Goal: Task Accomplishment & Management: Manage account settings

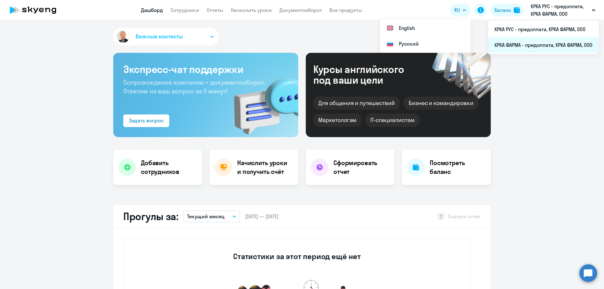
select select "30"
click at [536, 42] on li "КРКА ФАРМА - предоплата, КРКА ФАРМА, ООО" at bounding box center [543, 45] width 110 height 16
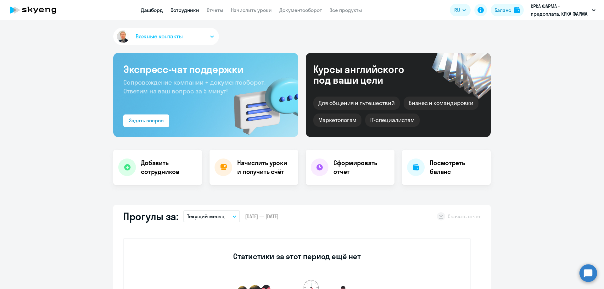
click at [197, 9] on link "Сотрудники" at bounding box center [184, 10] width 29 height 6
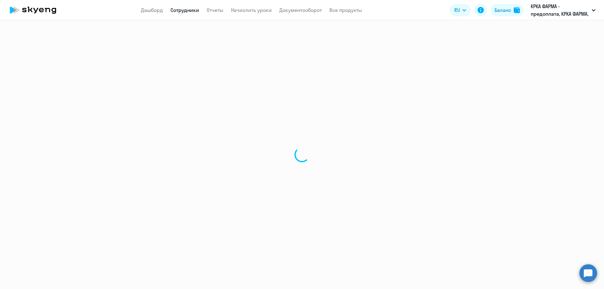
select select "30"
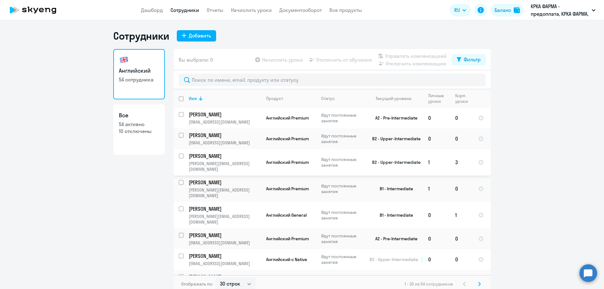
click at [179, 155] on input "select row 992028" at bounding box center [185, 159] width 13 height 13
checkbox input "true"
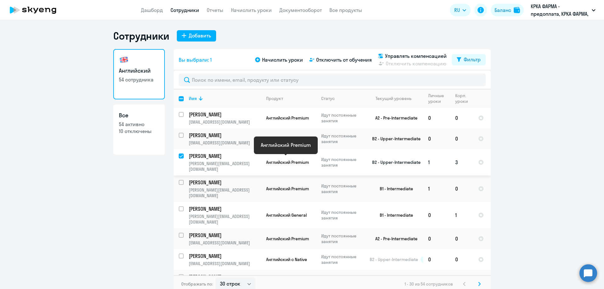
click at [269, 159] on span "Английский Premium" at bounding box center [287, 162] width 43 height 6
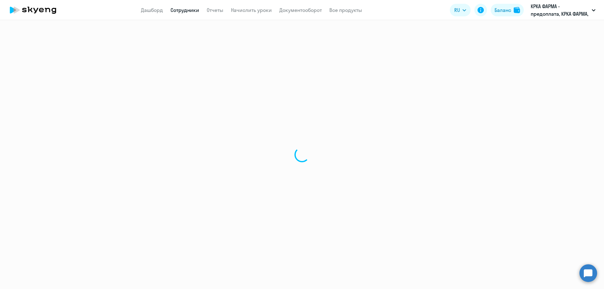
select select "english"
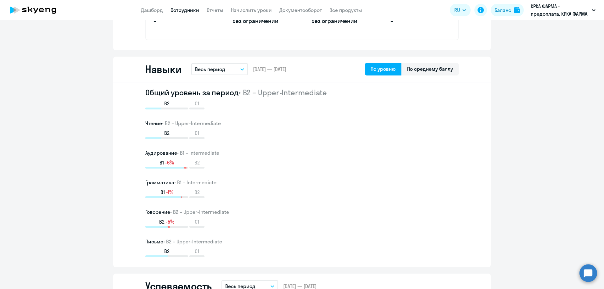
scroll to position [472, 0]
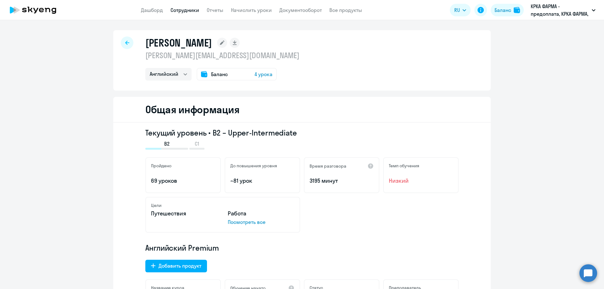
select select "30"
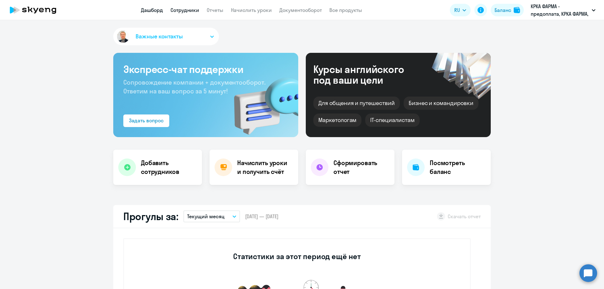
click at [191, 12] on link "Сотрудники" at bounding box center [184, 10] width 29 height 6
select select "30"
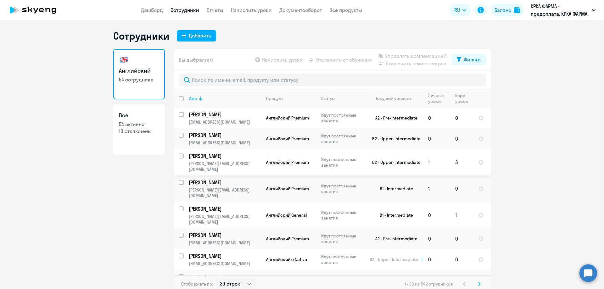
click at [179, 155] on input "select row 992028" at bounding box center [185, 159] width 13 height 13
checkbox input "true"
click at [275, 61] on span "Начислить уроки" at bounding box center [282, 60] width 41 height 8
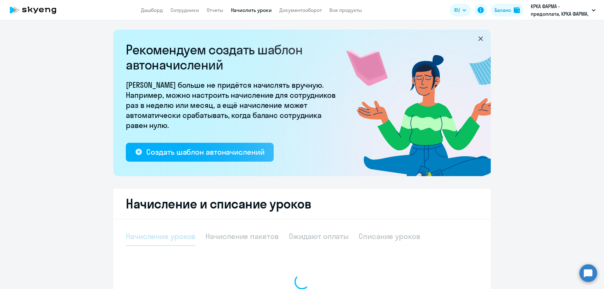
select select "10"
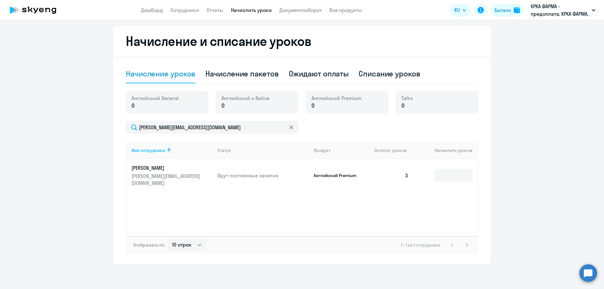
scroll to position [163, 0]
click at [385, 74] on div "Списание уроков" at bounding box center [389, 74] width 62 height 10
select select "10"
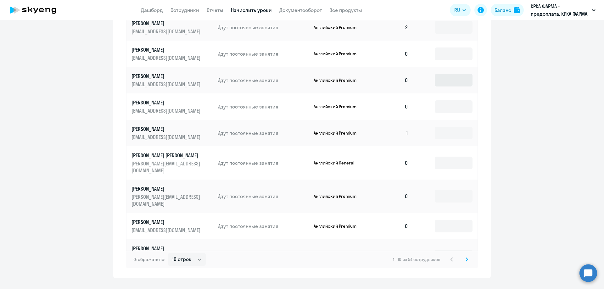
scroll to position [319, 0]
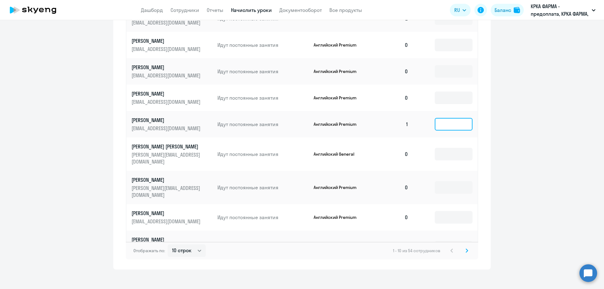
click at [454, 120] on input at bounding box center [453, 124] width 38 height 13
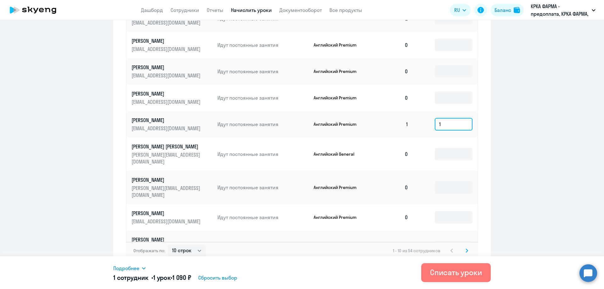
type input "1"
click at [466, 249] on icon at bounding box center [467, 250] width 2 height 3
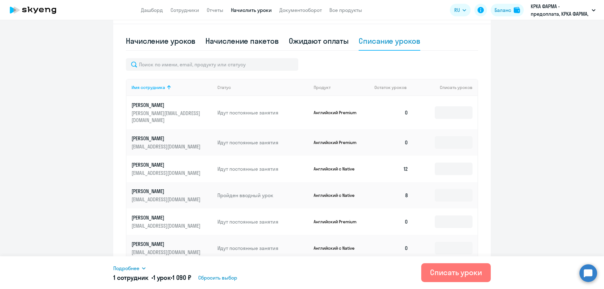
scroll to position [193, 0]
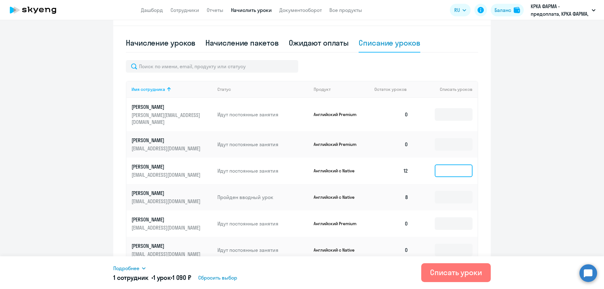
click at [448, 164] on input at bounding box center [453, 170] width 38 height 13
type input "12"
click at [182, 163] on p "[PERSON_NAME]" at bounding box center [166, 166] width 70 height 7
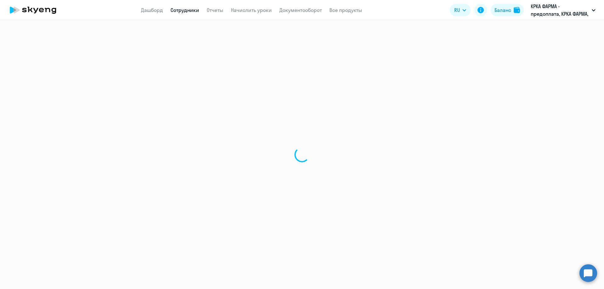
click at [182, 157] on div at bounding box center [302, 154] width 604 height 269
select select "english"
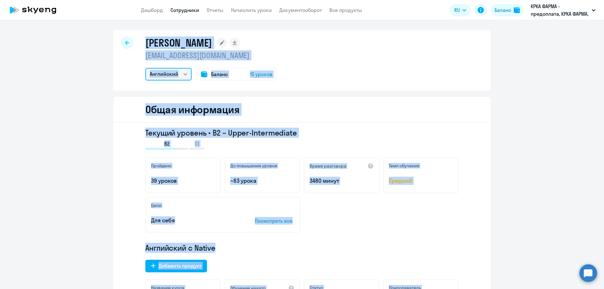
drag, startPoint x: 175, startPoint y: 73, endPoint x: 210, endPoint y: 74, distance: 35.2
click at [175, 73] on select "Английский" at bounding box center [168, 74] width 46 height 13
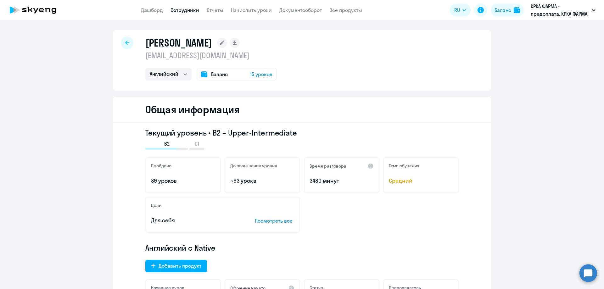
click at [229, 74] on div "Баланс 15 уроков" at bounding box center [236, 74] width 80 height 13
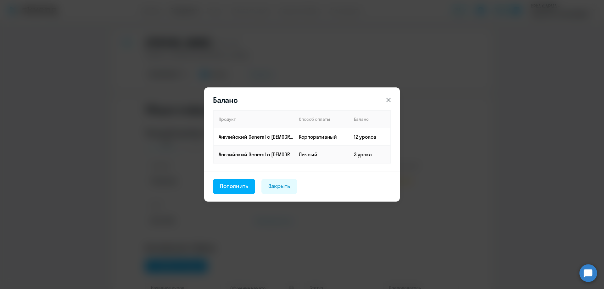
click at [389, 100] on icon at bounding box center [388, 100] width 4 height 4
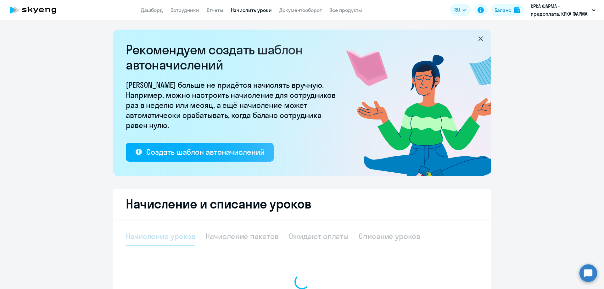
select select "10"
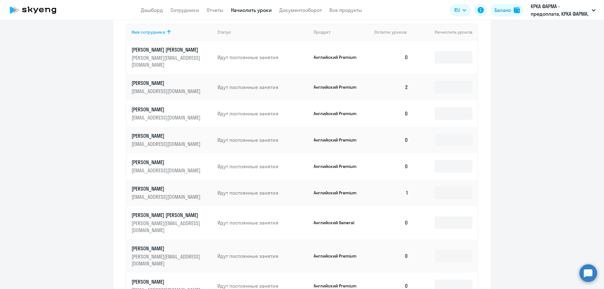
scroll to position [283, 0]
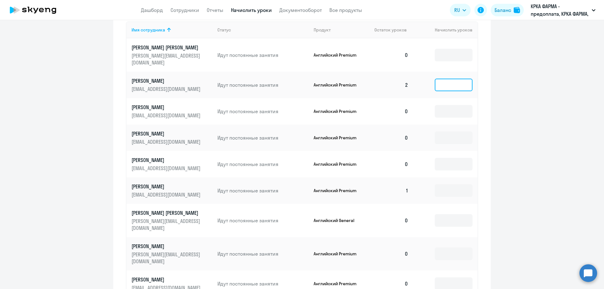
click at [453, 79] on input at bounding box center [453, 85] width 38 height 13
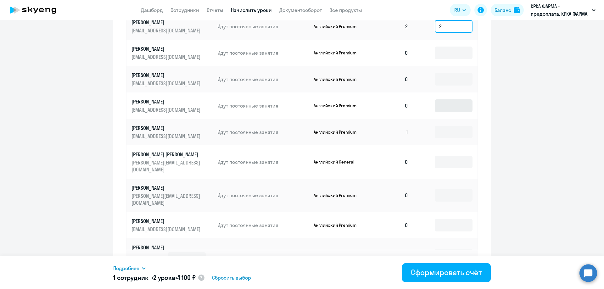
scroll to position [349, 0]
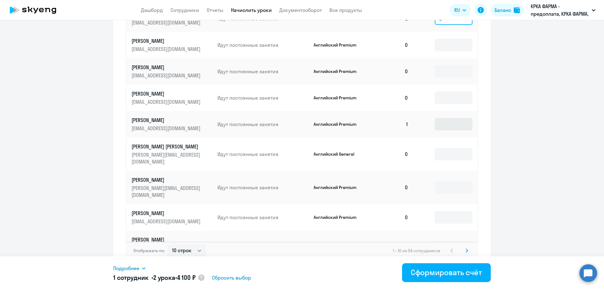
type input "2"
click at [450, 118] on input at bounding box center [453, 124] width 38 height 13
type input "2"
click at [464, 247] on svg-icon at bounding box center [467, 251] width 8 height 8
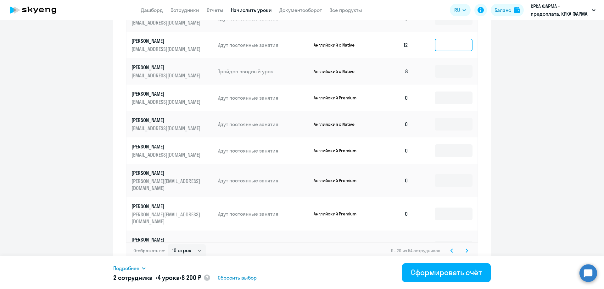
click at [450, 39] on input at bounding box center [453, 45] width 38 height 13
type input "12"
click at [443, 65] on input at bounding box center [453, 71] width 38 height 13
type input "8"
click at [465, 248] on icon at bounding box center [466, 250] width 3 height 4
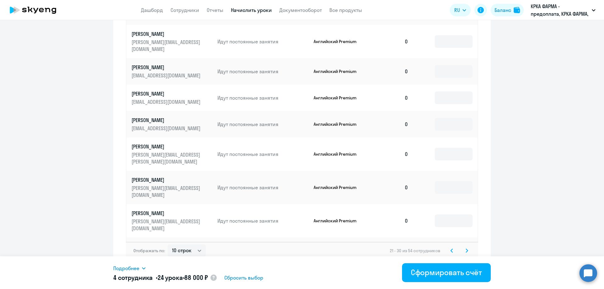
click at [465, 248] on icon at bounding box center [466, 250] width 3 height 4
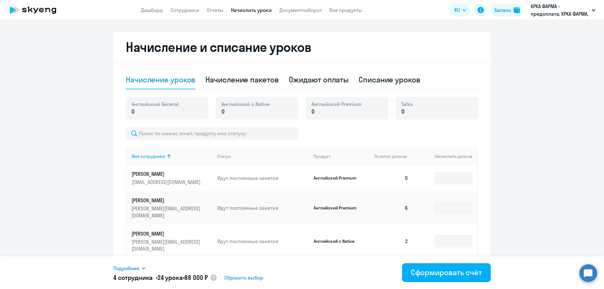
scroll to position [161, 0]
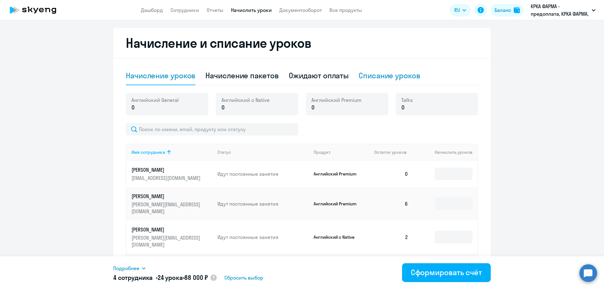
click at [392, 77] on div "Списание уроков" at bounding box center [389, 75] width 62 height 10
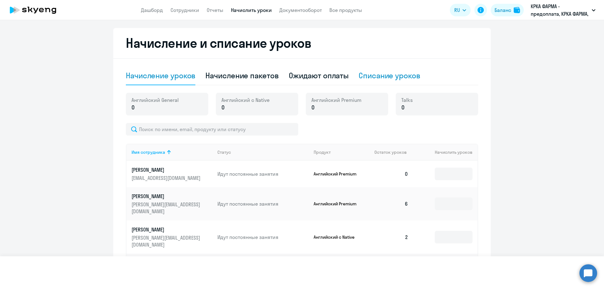
select select "10"
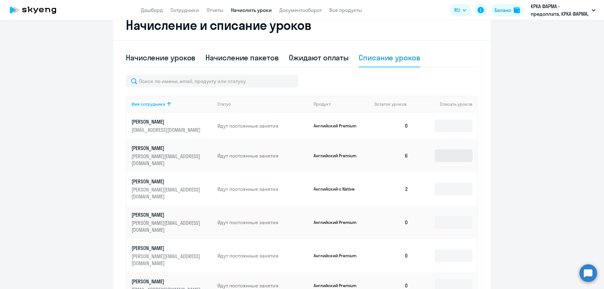
scroll to position [192, 0]
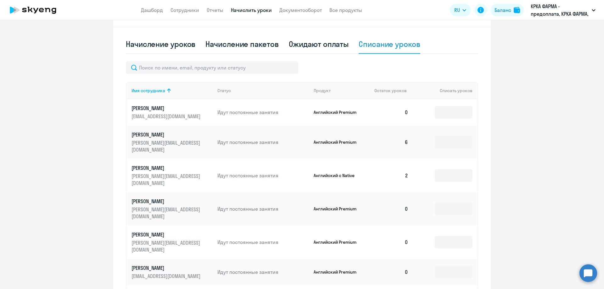
click at [172, 132] on p "[PERSON_NAME]" at bounding box center [166, 134] width 70 height 7
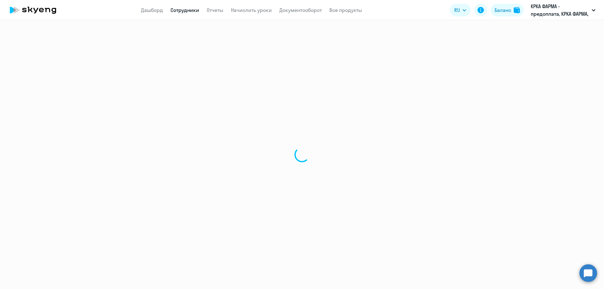
select select "english"
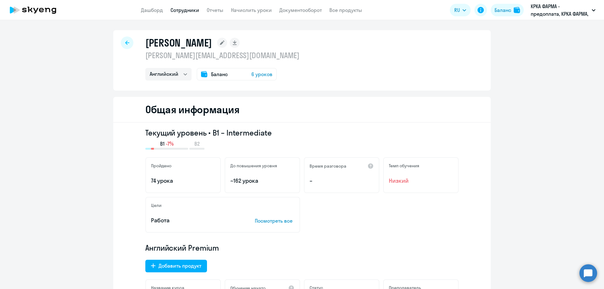
click at [212, 73] on span "Баланс" at bounding box center [219, 74] width 17 height 8
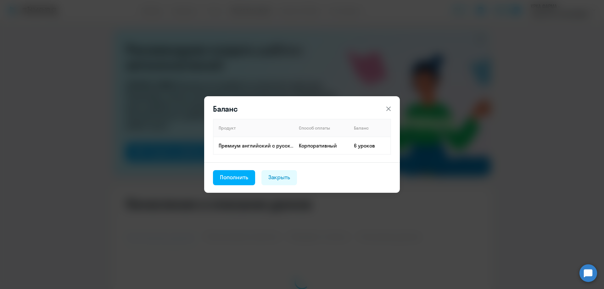
select select "10"
click at [388, 108] on icon at bounding box center [388, 109] width 8 height 8
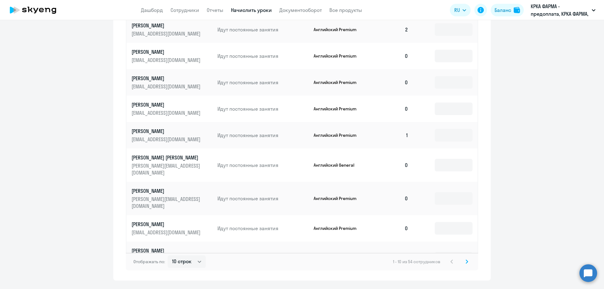
scroll to position [349, 0]
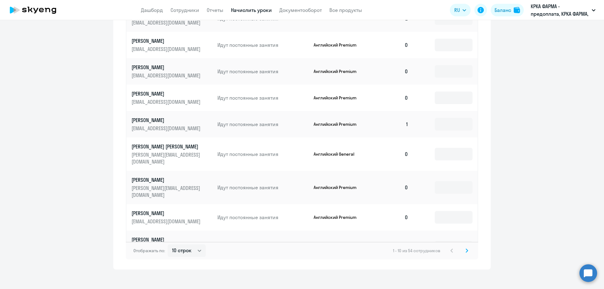
click at [463, 247] on svg-icon at bounding box center [467, 251] width 8 height 8
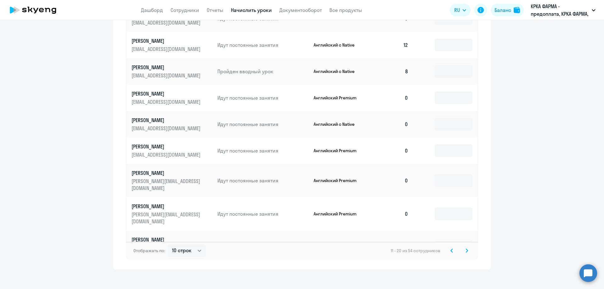
click at [463, 247] on svg-icon at bounding box center [467, 251] width 8 height 8
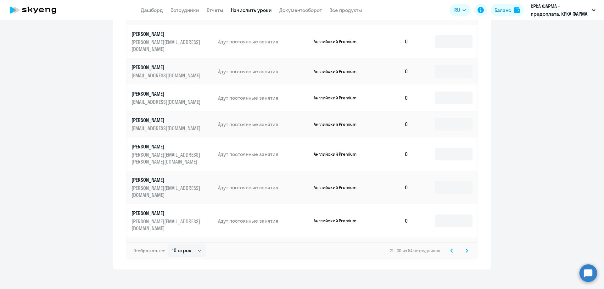
click at [463, 247] on svg-icon at bounding box center [467, 251] width 8 height 8
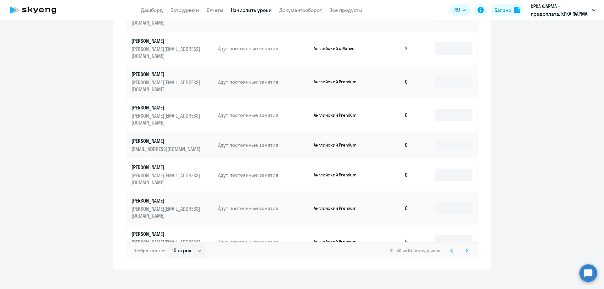
click at [463, 247] on svg-icon at bounding box center [467, 251] width 8 height 8
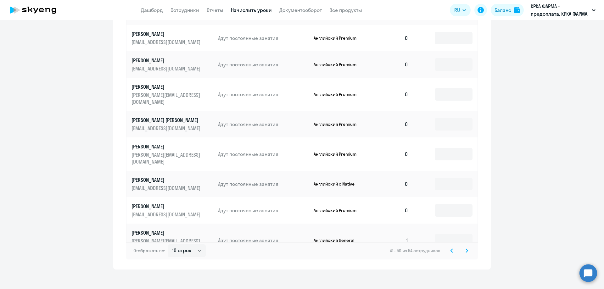
click at [463, 247] on svg-icon at bounding box center [467, 251] width 8 height 8
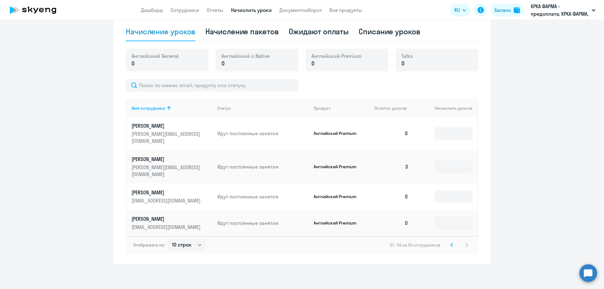
scroll to position [191, 0]
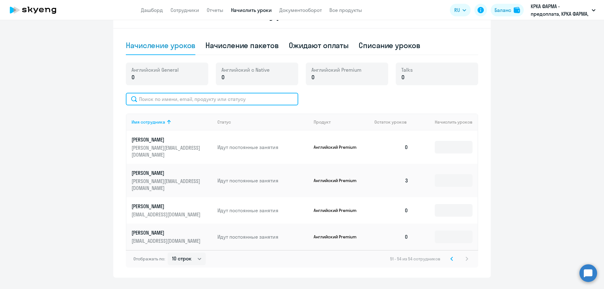
click at [150, 99] on input "text" at bounding box center [212, 99] width 172 height 13
click at [157, 97] on input "text" at bounding box center [212, 99] width 172 height 13
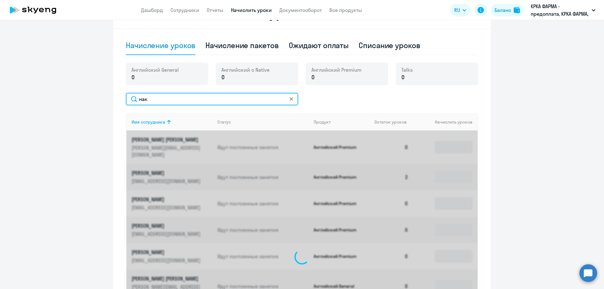
scroll to position [163, 0]
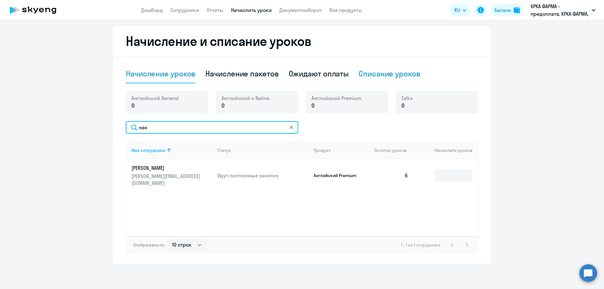
type input "нак"
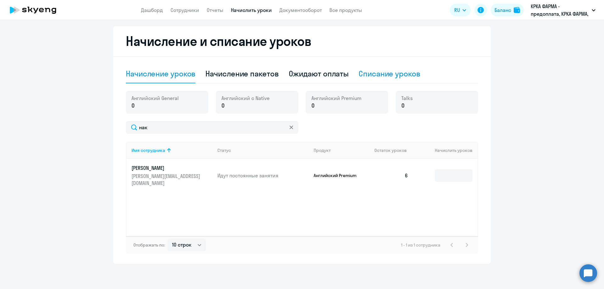
click at [361, 77] on div "Списание уроков" at bounding box center [389, 74] width 62 height 10
select select "10"
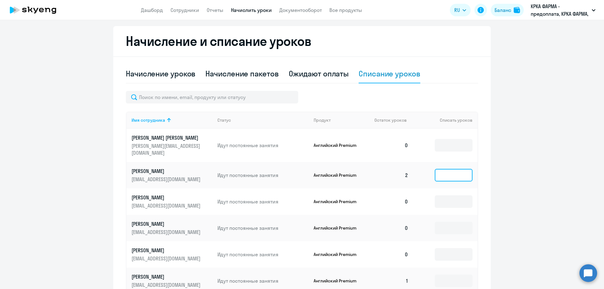
click at [453, 169] on input at bounding box center [453, 175] width 38 height 13
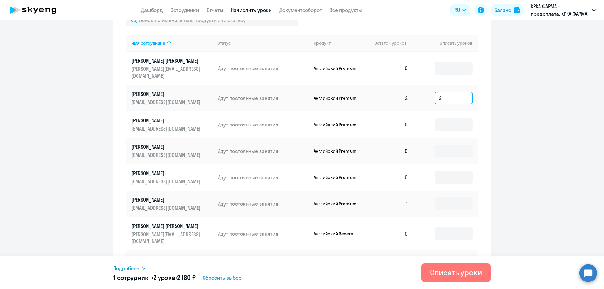
scroll to position [319, 0]
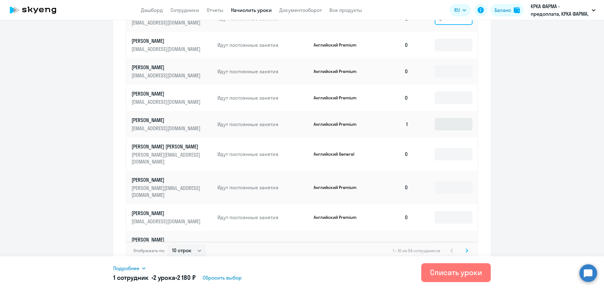
type input "2"
click at [456, 118] on input at bounding box center [453, 124] width 38 height 13
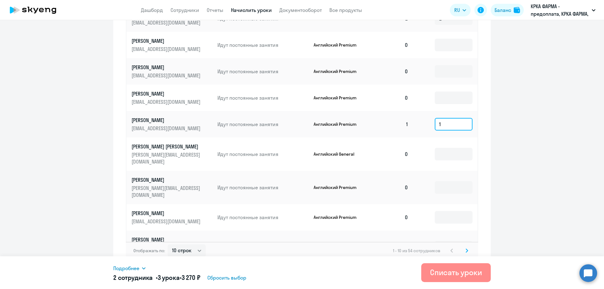
type input "1"
click at [453, 273] on div "Списать уроки" at bounding box center [456, 272] width 52 height 10
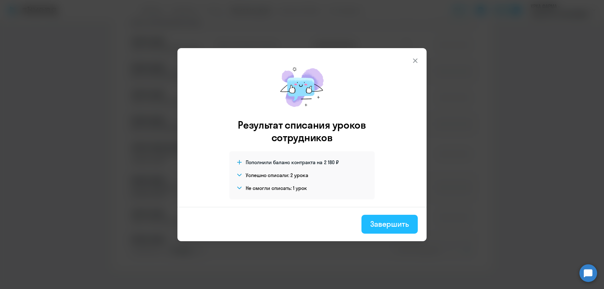
click at [386, 225] on div "Завершить" at bounding box center [389, 224] width 39 height 10
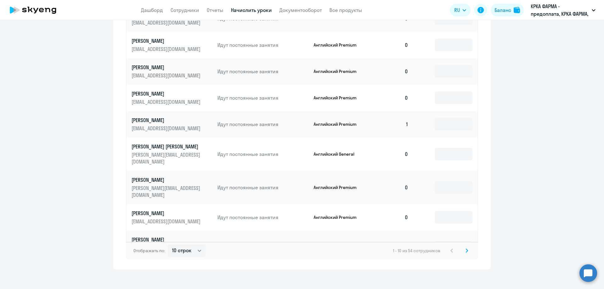
click at [465, 248] on icon at bounding box center [466, 250] width 3 height 4
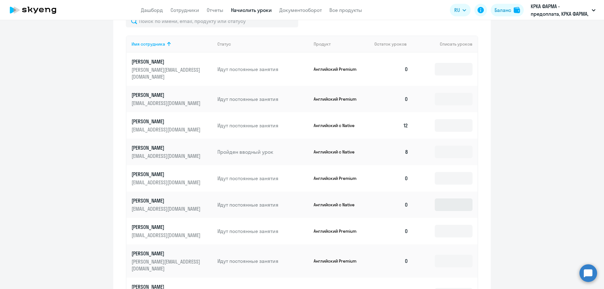
scroll to position [225, 0]
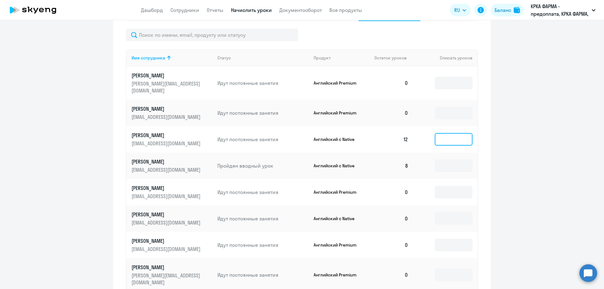
click at [446, 133] on input at bounding box center [453, 139] width 38 height 13
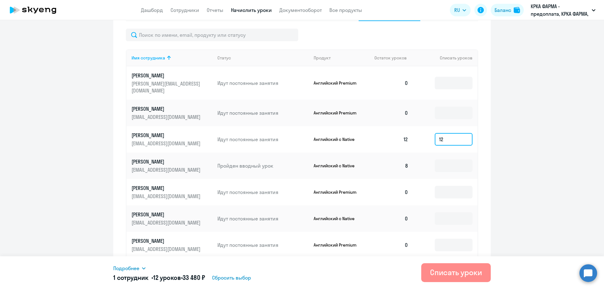
type input "12"
click at [452, 272] on div "Списать уроки" at bounding box center [456, 272] width 52 height 10
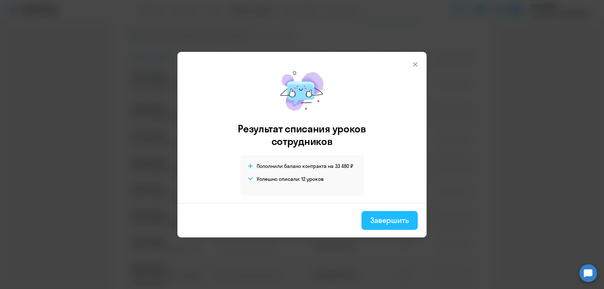
click at [386, 219] on div "Завершить" at bounding box center [389, 220] width 39 height 10
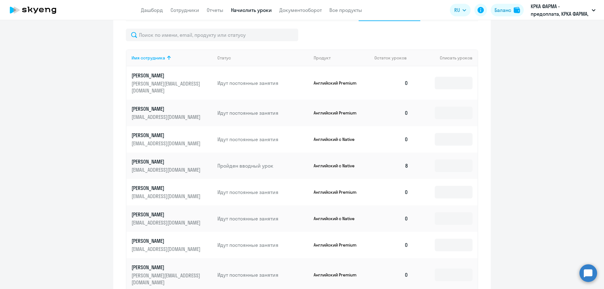
click at [162, 158] on p "[PERSON_NAME]" at bounding box center [166, 161] width 70 height 7
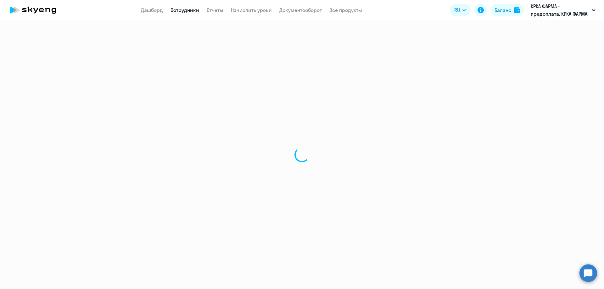
click at [162, 155] on div at bounding box center [302, 154] width 604 height 269
select select "english"
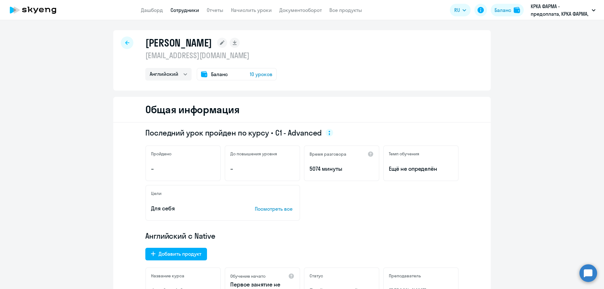
click at [211, 72] on span "Баланс" at bounding box center [219, 74] width 17 height 8
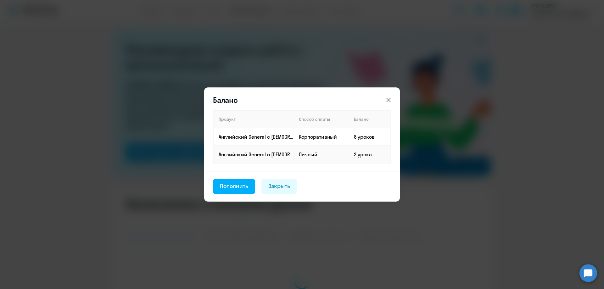
select select "10"
click at [387, 98] on icon at bounding box center [388, 100] width 8 height 8
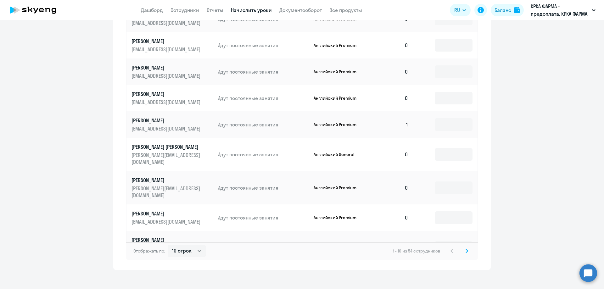
scroll to position [349, 0]
click at [465, 248] on icon at bounding box center [466, 250] width 3 height 4
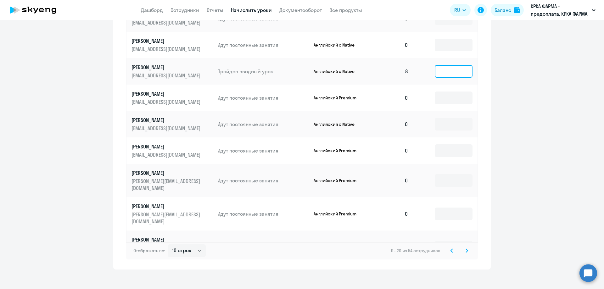
click at [453, 65] on input at bounding box center [453, 71] width 38 height 13
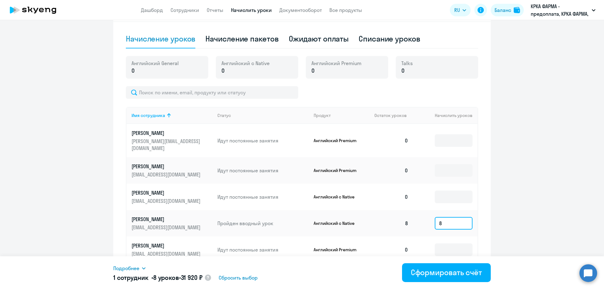
scroll to position [129, 0]
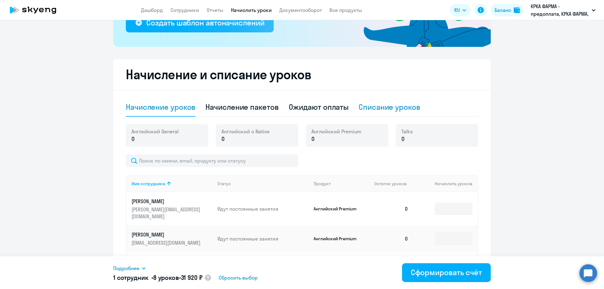
type input "8"
click at [386, 107] on div "Списание уроков" at bounding box center [389, 107] width 62 height 10
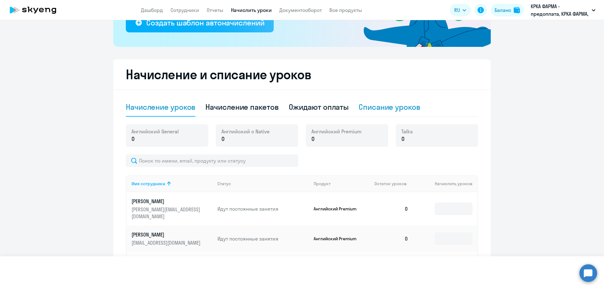
select select "10"
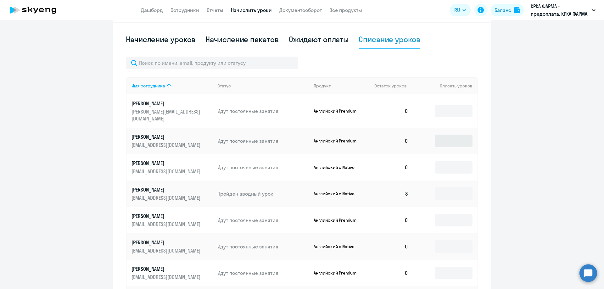
scroll to position [286, 0]
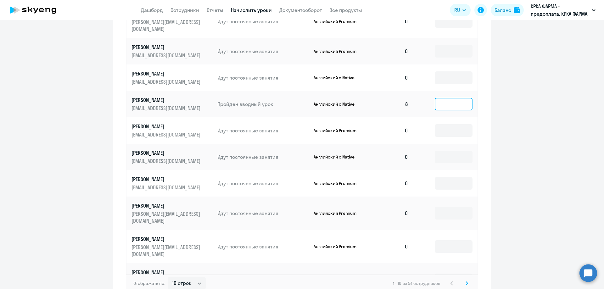
click at [445, 98] on input at bounding box center [453, 104] width 38 height 13
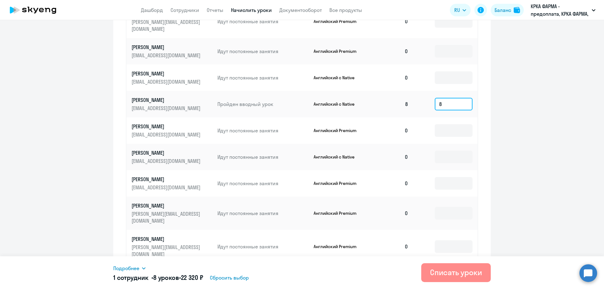
type input "8"
click at [437, 268] on div "Списать уроки" at bounding box center [456, 272] width 52 height 10
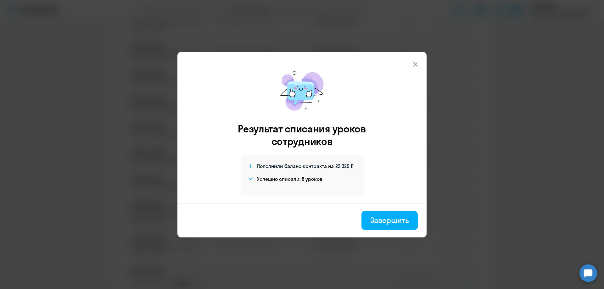
click at [414, 63] on icon at bounding box center [415, 64] width 4 height 4
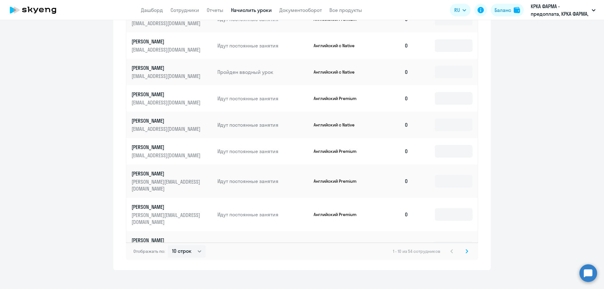
scroll to position [319, 0]
click at [463, 247] on svg-icon at bounding box center [467, 251] width 8 height 8
click at [465, 248] on icon at bounding box center [466, 250] width 3 height 4
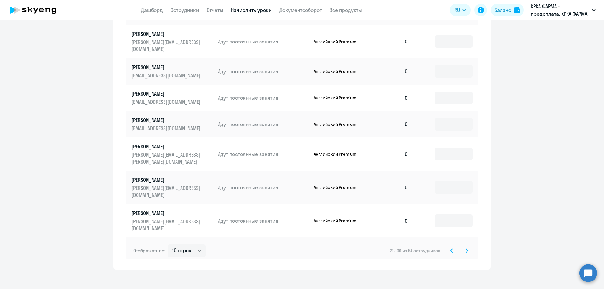
click at [466, 249] on icon at bounding box center [467, 250] width 2 height 3
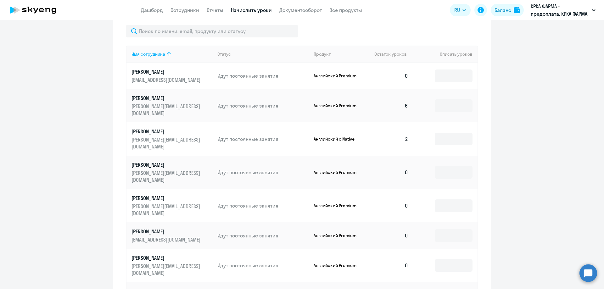
scroll to position [225, 0]
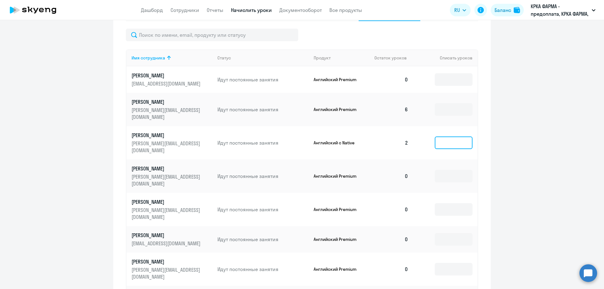
click at [447, 136] on input at bounding box center [453, 142] width 38 height 13
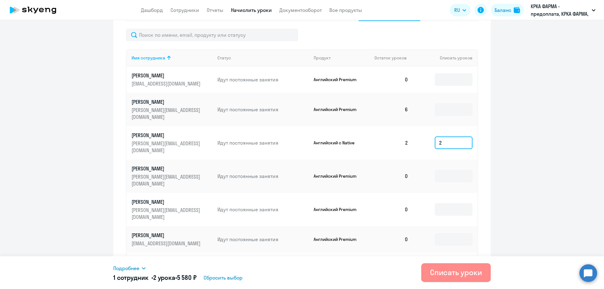
type input "2"
click at [449, 272] on div "Списать уроки" at bounding box center [456, 272] width 52 height 10
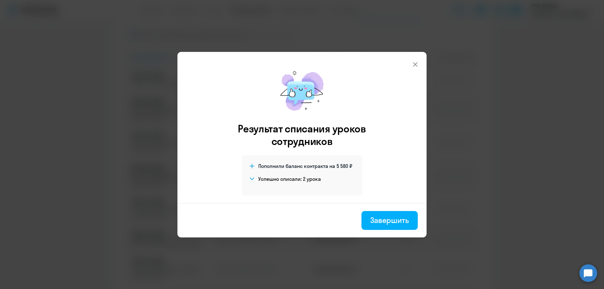
click at [415, 63] on icon at bounding box center [415, 65] width 8 height 8
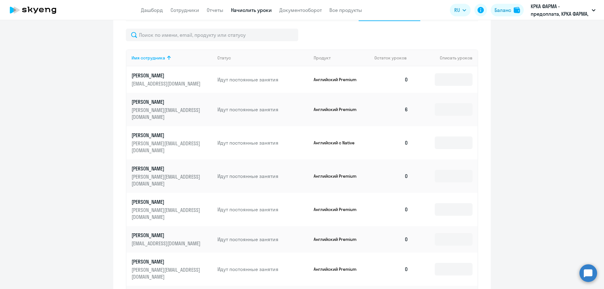
scroll to position [319, 0]
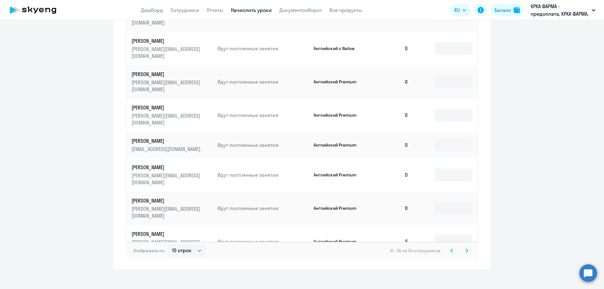
click at [465, 248] on icon at bounding box center [466, 250] width 3 height 4
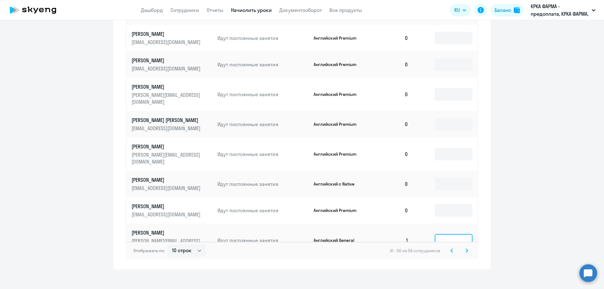
click at [457, 234] on input at bounding box center [453, 240] width 38 height 13
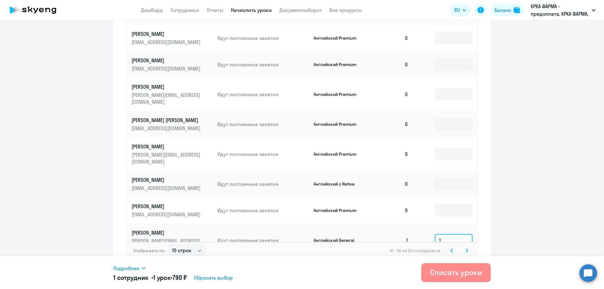
type input "1"
click at [450, 273] on div "Списать уроки" at bounding box center [456, 272] width 52 height 10
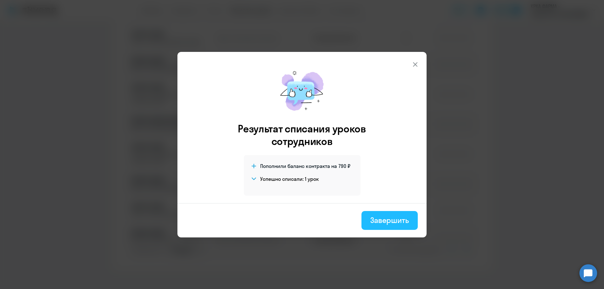
click at [380, 218] on div "Завершить" at bounding box center [389, 220] width 39 height 10
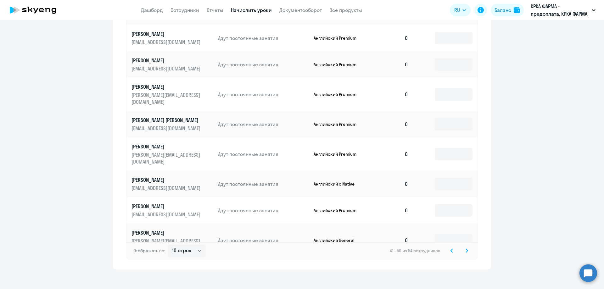
click at [465, 248] on icon at bounding box center [466, 250] width 3 height 4
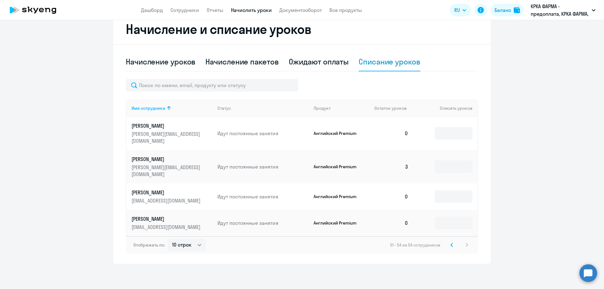
scroll to position [161, 0]
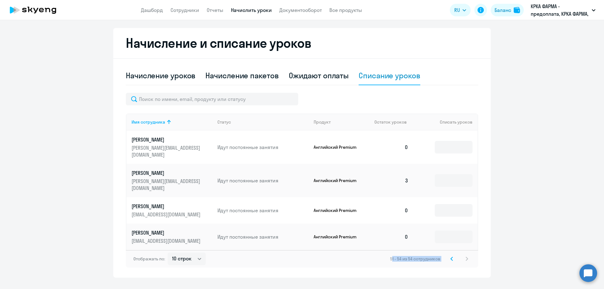
drag, startPoint x: 463, startPoint y: 244, endPoint x: 358, endPoint y: 256, distance: 105.6
click at [358, 256] on div "Начисление и списание уроков Начисление уроков Начисление пакетов Ожидают оплат…" at bounding box center [301, 153] width 377 height 250
click at [447, 174] on input at bounding box center [453, 180] width 38 height 13
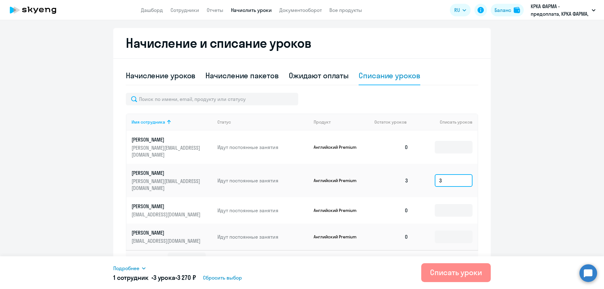
type input "3"
click at [450, 273] on div "Списать уроки" at bounding box center [456, 272] width 52 height 10
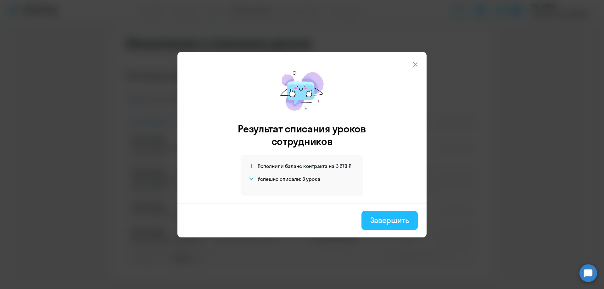
click at [387, 217] on div "Завершить" at bounding box center [389, 220] width 39 height 10
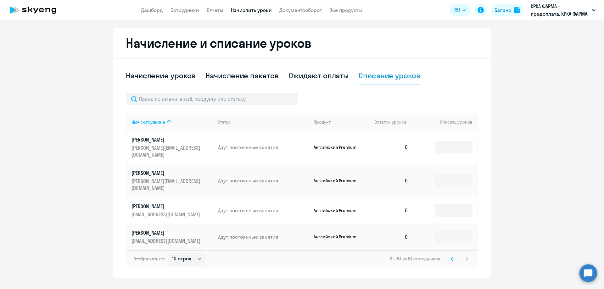
click at [450, 257] on icon at bounding box center [451, 259] width 3 height 4
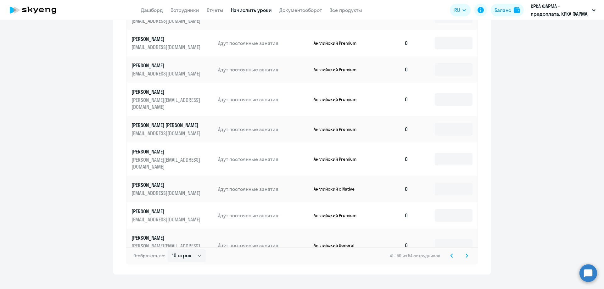
scroll to position [319, 0]
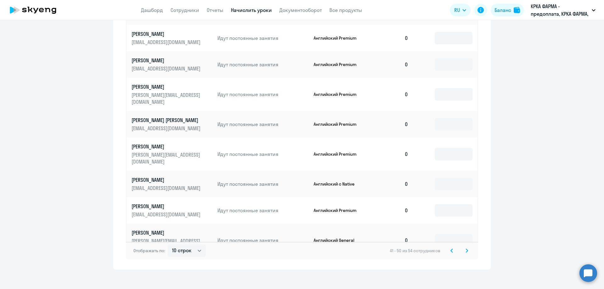
click at [451, 247] on svg-icon at bounding box center [452, 251] width 8 height 8
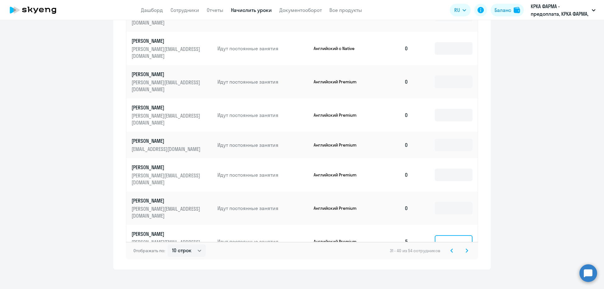
click at [449, 235] on input at bounding box center [453, 241] width 38 height 13
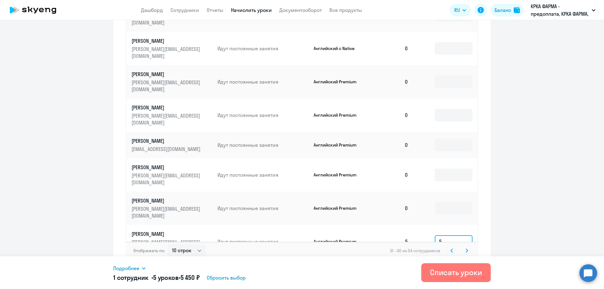
type input "5"
click at [452, 265] on input at bounding box center [453, 271] width 38 height 13
type input "1"
click at [455, 272] on div "Списать уроки" at bounding box center [456, 272] width 52 height 10
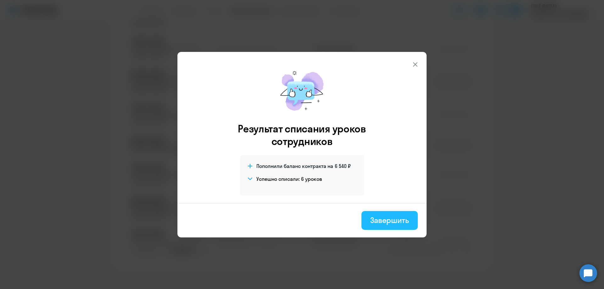
click at [400, 219] on div "Завершить" at bounding box center [389, 220] width 39 height 10
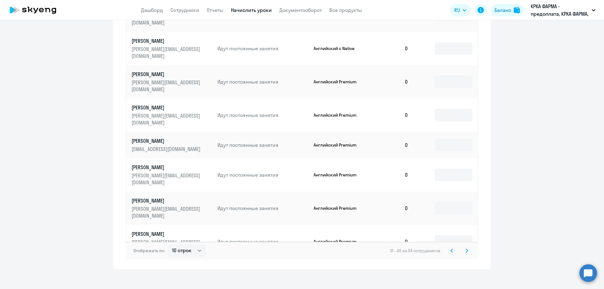
click at [450, 248] on icon at bounding box center [451, 250] width 3 height 4
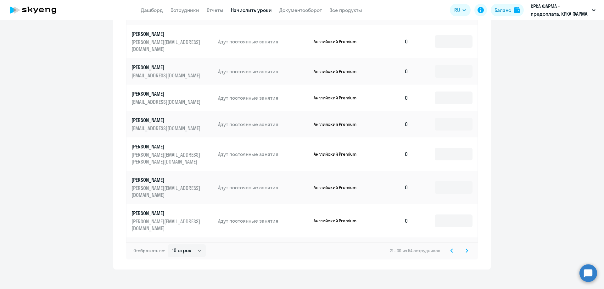
click at [451, 247] on svg-icon at bounding box center [452, 251] width 8 height 8
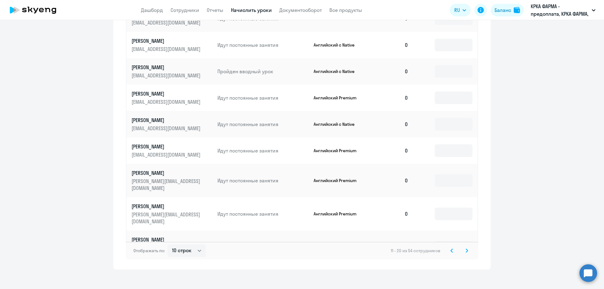
click at [450, 248] on icon at bounding box center [451, 250] width 3 height 4
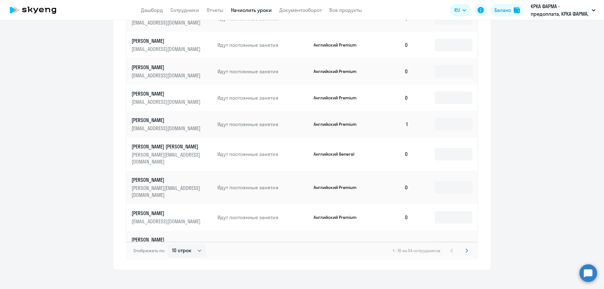
click at [463, 247] on svg-icon at bounding box center [467, 251] width 8 height 8
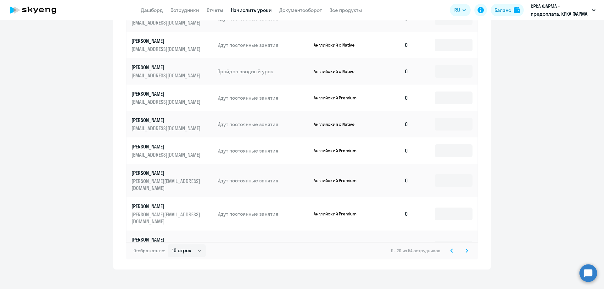
click at [463, 247] on svg-icon at bounding box center [467, 251] width 8 height 8
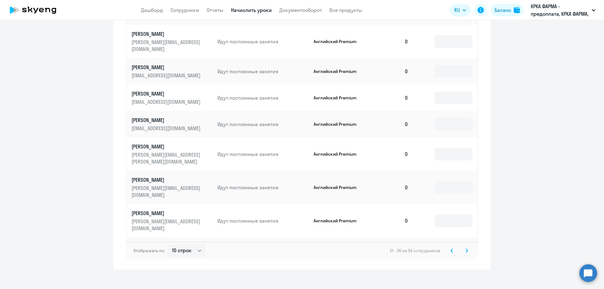
click at [463, 247] on svg-icon at bounding box center [467, 251] width 8 height 8
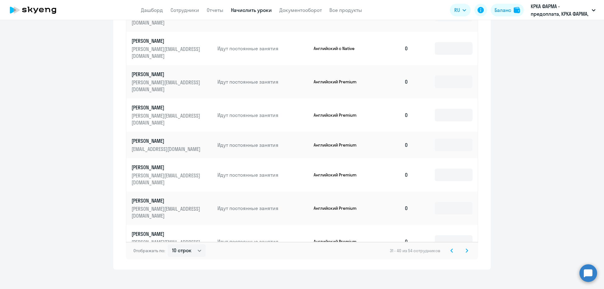
click at [463, 247] on svg-icon at bounding box center [467, 251] width 8 height 8
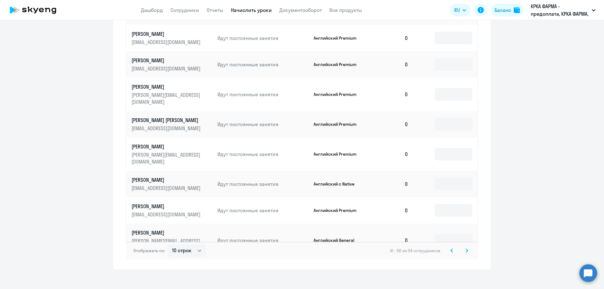
click at [463, 247] on svg-icon at bounding box center [467, 251] width 8 height 8
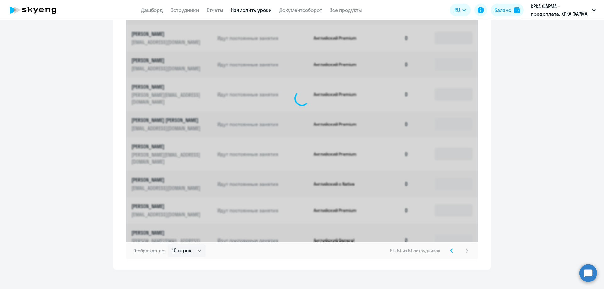
scroll to position [161, 0]
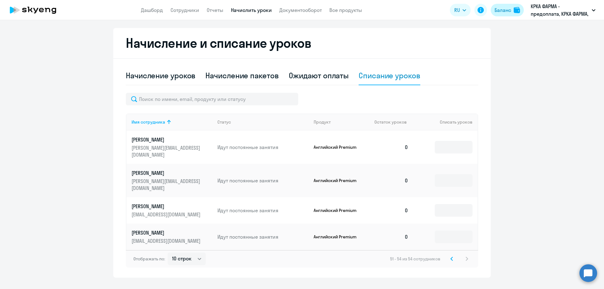
click at [505, 10] on div "Баланс" at bounding box center [502, 10] width 17 height 8
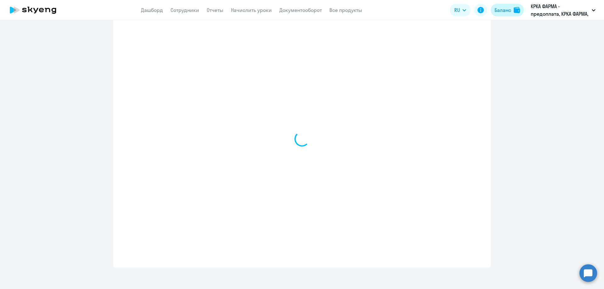
select select "english_adult_not_native_speaker"
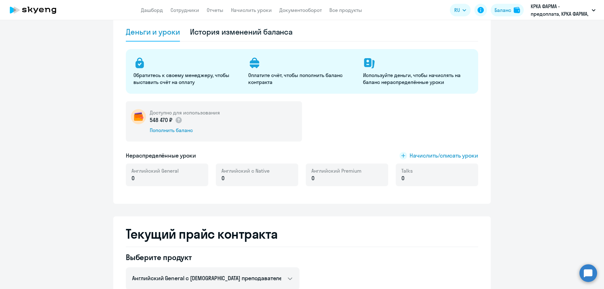
scroll to position [23, 0]
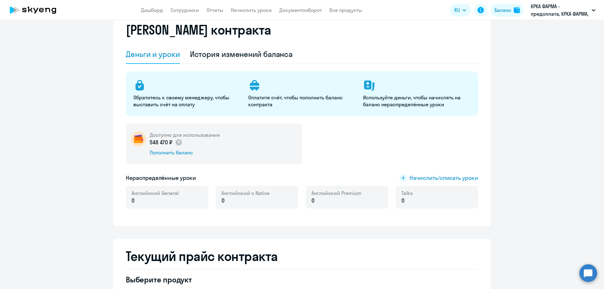
drag, startPoint x: 169, startPoint y: 143, endPoint x: 148, endPoint y: 142, distance: 21.1
click at [150, 142] on p "548 470 ₽" at bounding box center [166, 142] width 33 height 8
copy p "548 470 ₽"
